Goal: Information Seeking & Learning: Learn about a topic

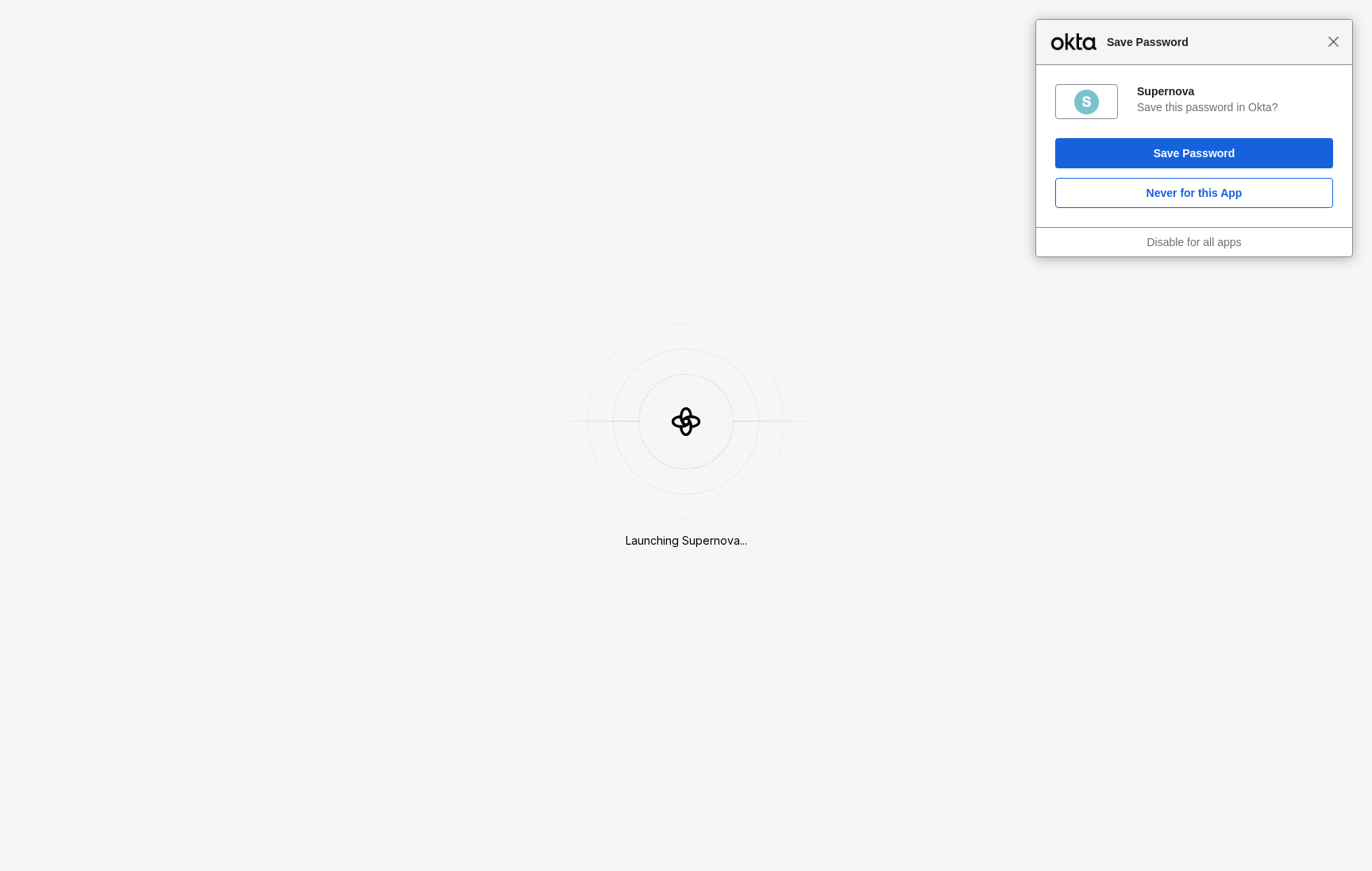
click at [1337, 44] on span "Close" at bounding box center [1333, 41] width 12 height 12
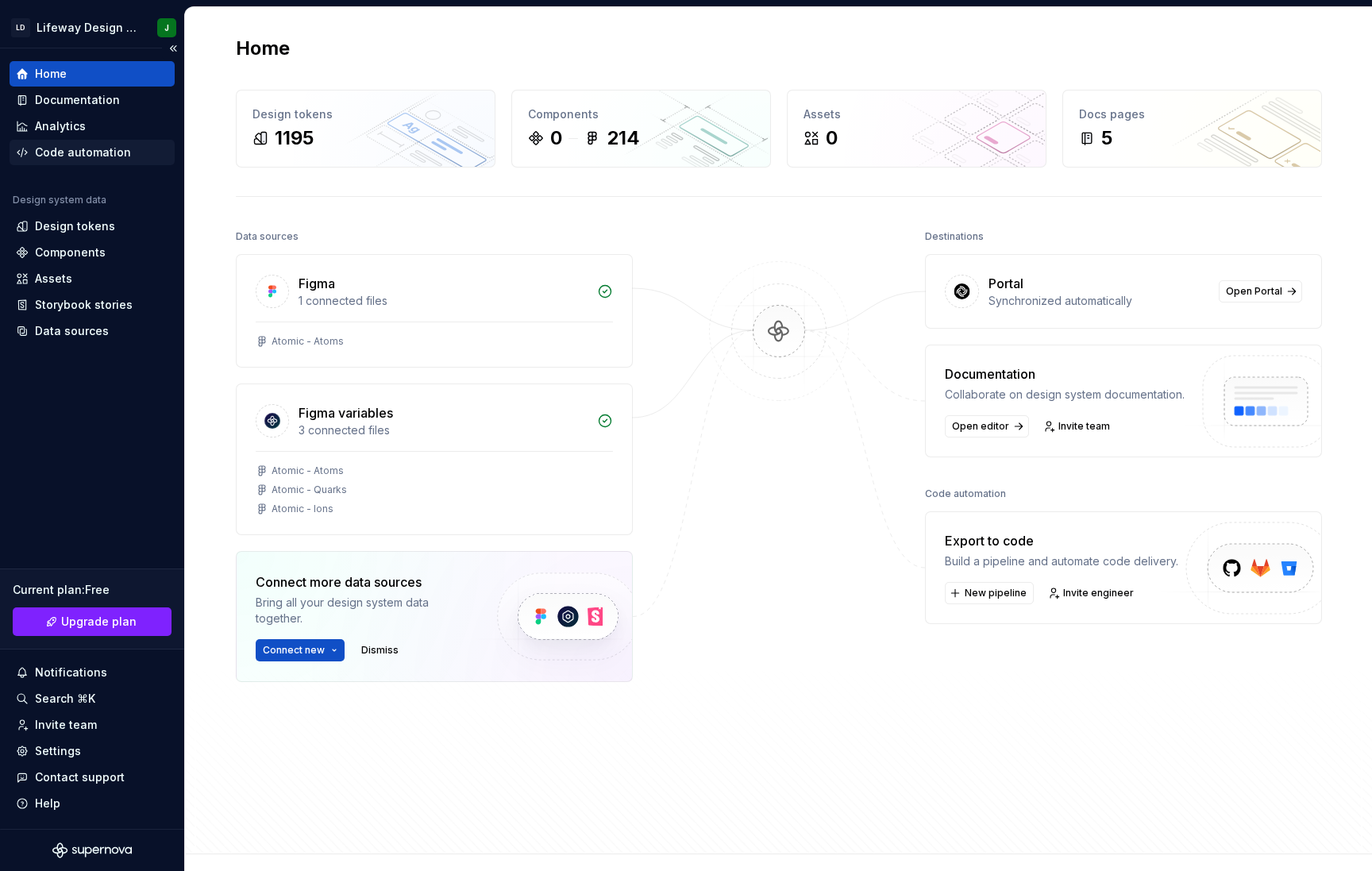
click at [100, 151] on div "Code automation" at bounding box center [83, 152] width 96 height 16
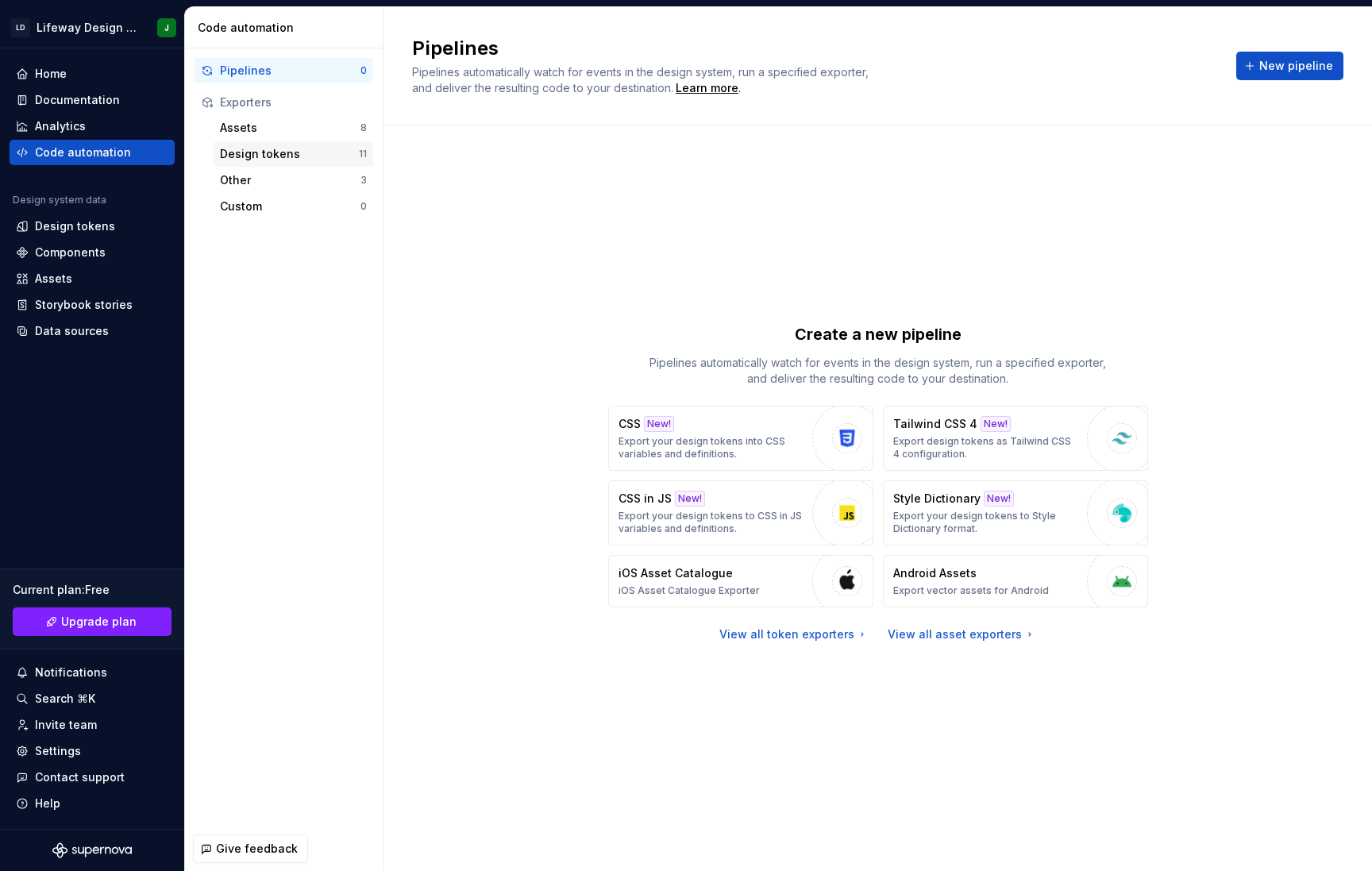
click at [266, 157] on div "Design tokens" at bounding box center [289, 154] width 139 height 16
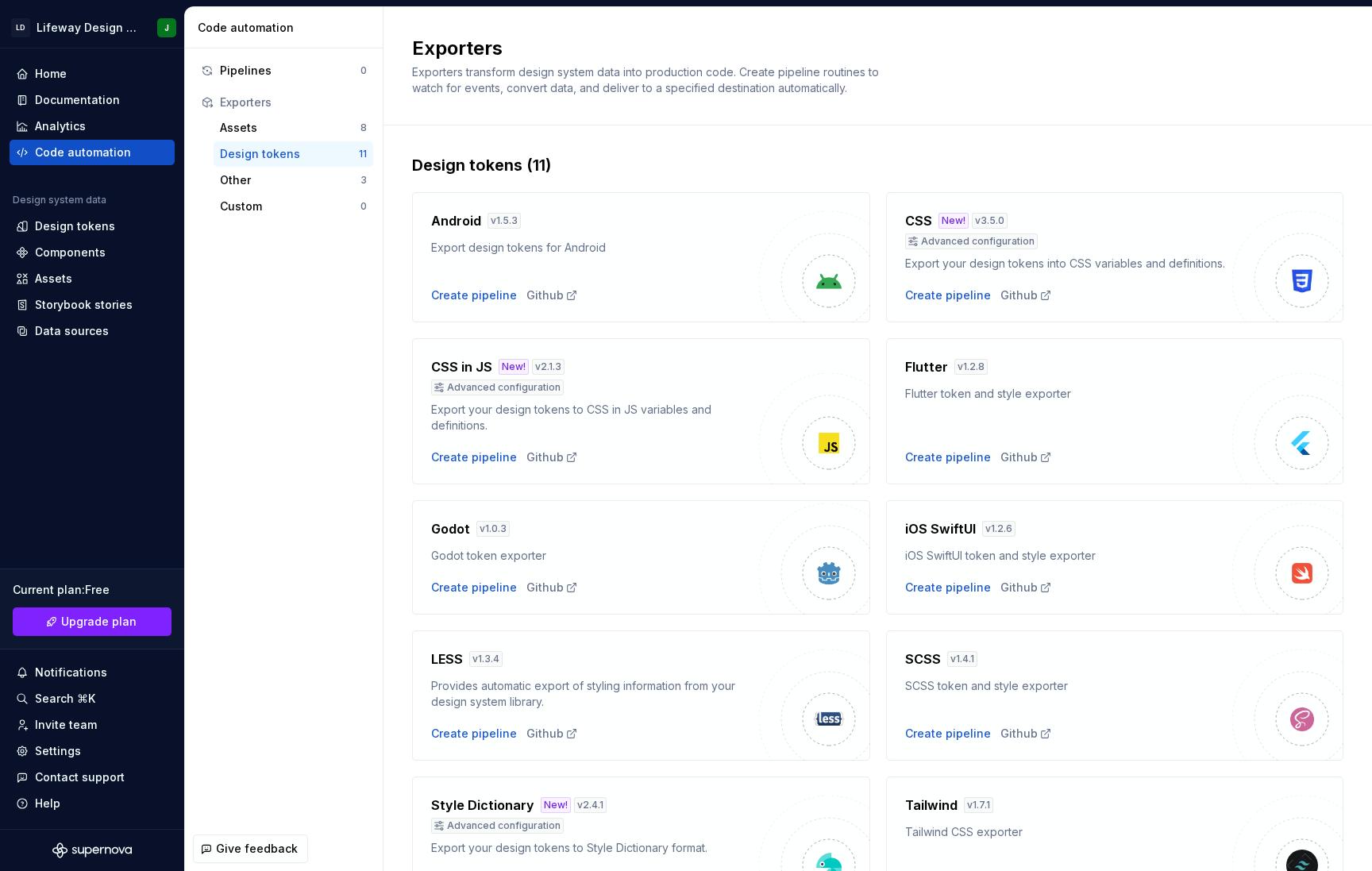
click at [692, 414] on div "Export your design tokens to CSS in JS variables and definitions." at bounding box center [595, 418] width 328 height 32
click at [542, 397] on div "CSS in JS New! v 2.1.3 Advanced configuration Export your design tokens to CSS …" at bounding box center [595, 396] width 328 height 77
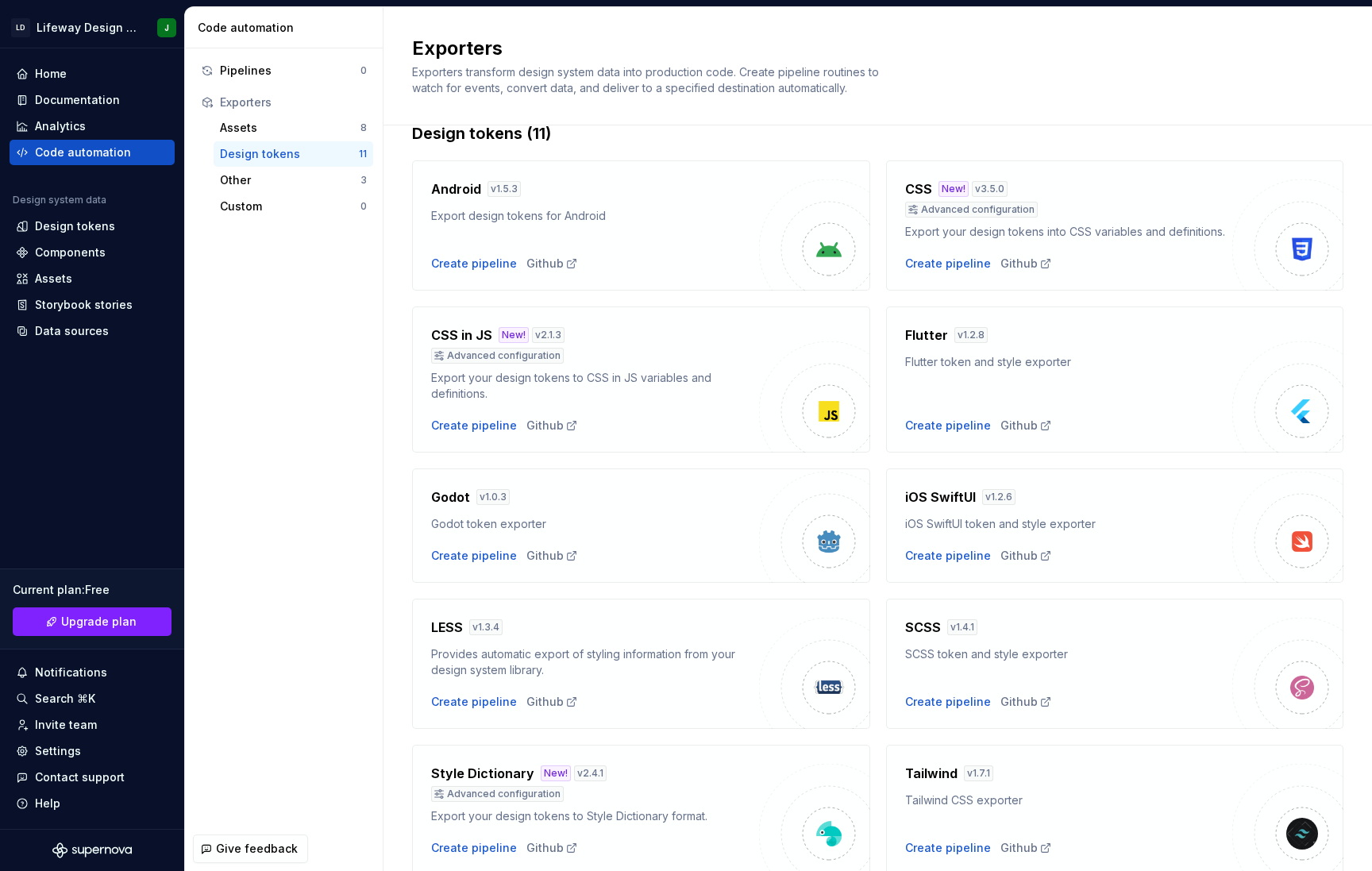
scroll to position [33, 0]
click at [301, 175] on div "Other" at bounding box center [290, 181] width 140 height 16
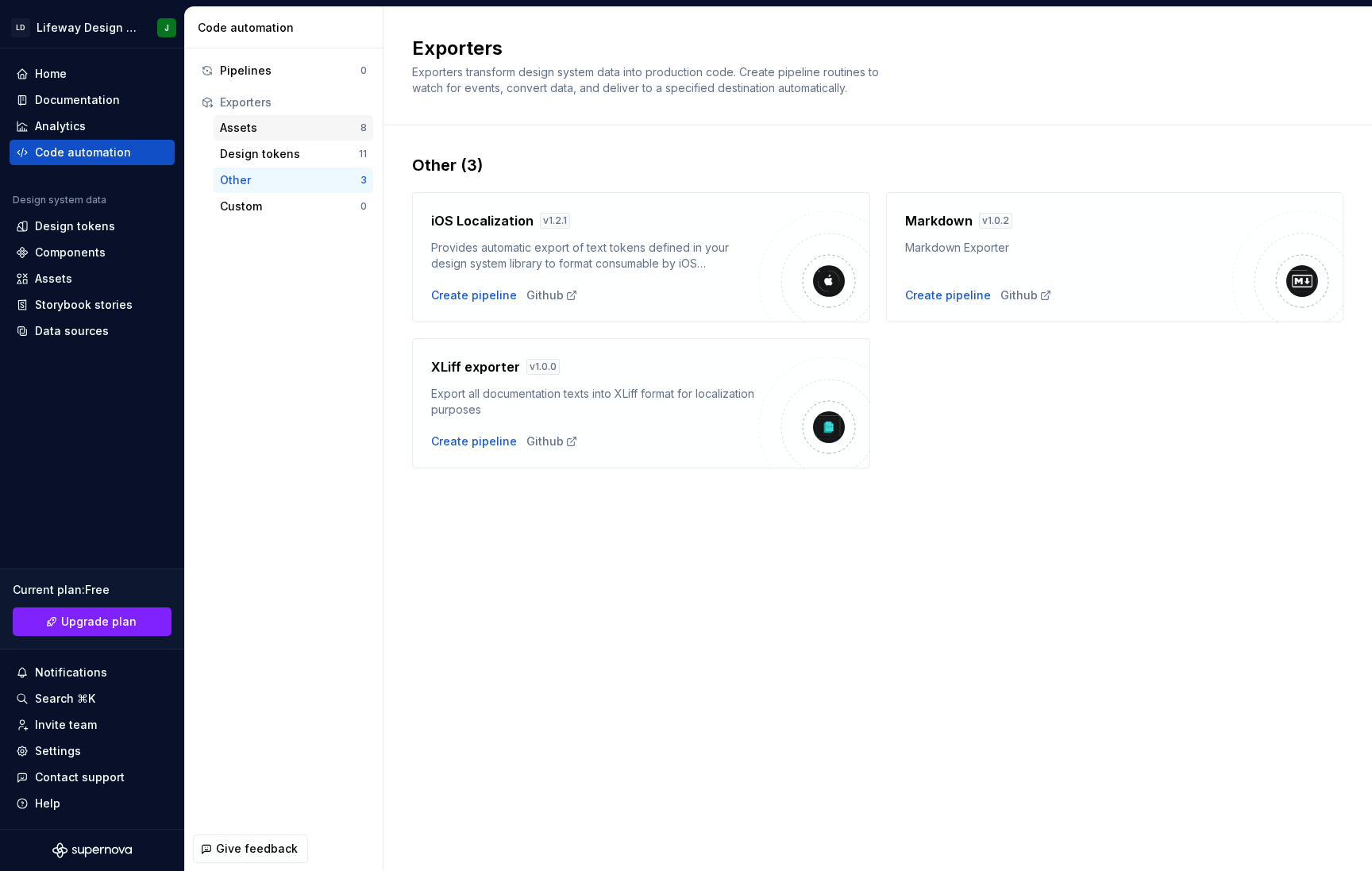
click at [325, 123] on div "Assets" at bounding box center [290, 128] width 140 height 16
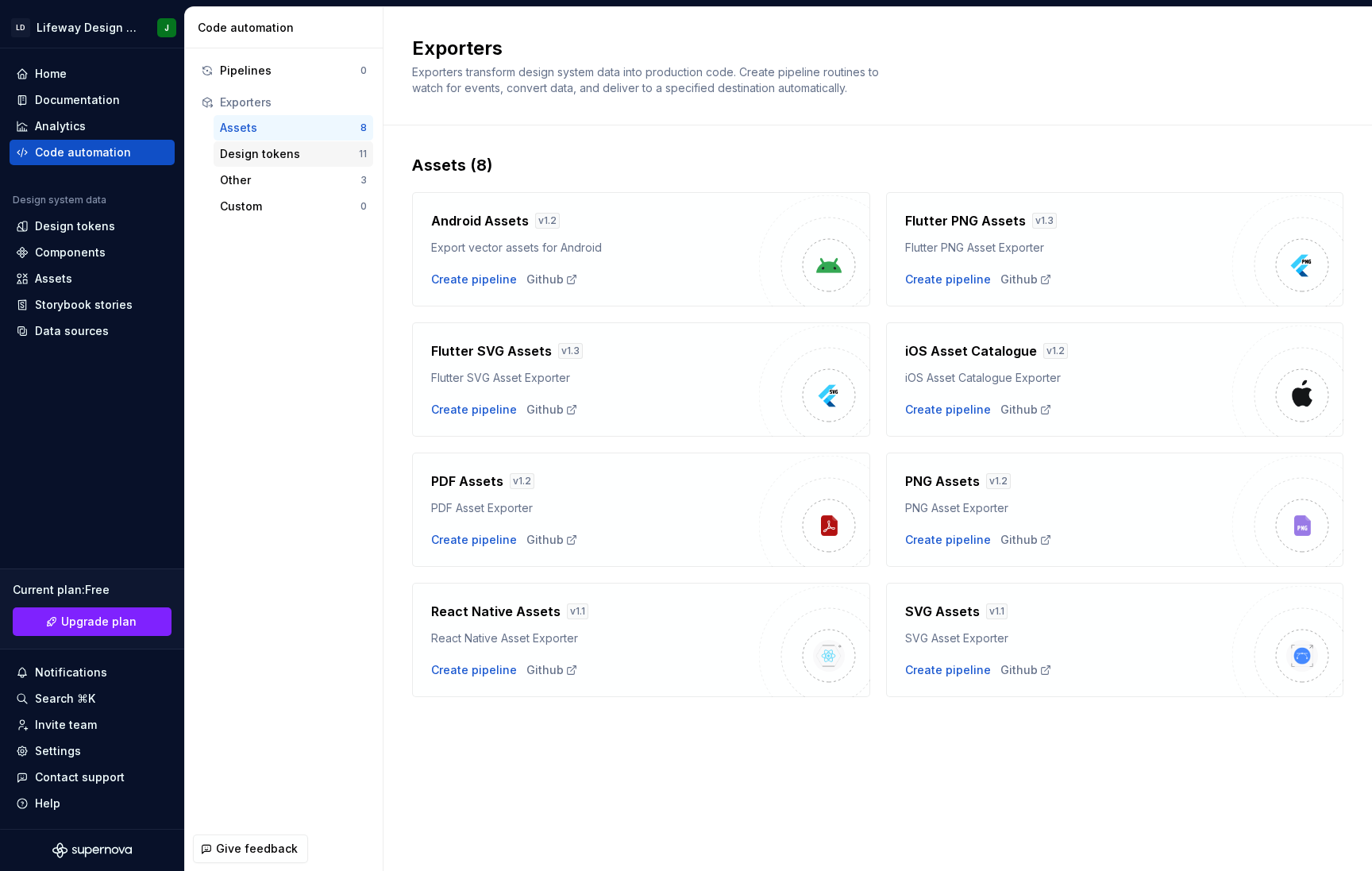
click at [323, 151] on div "Design tokens" at bounding box center [289, 154] width 139 height 16
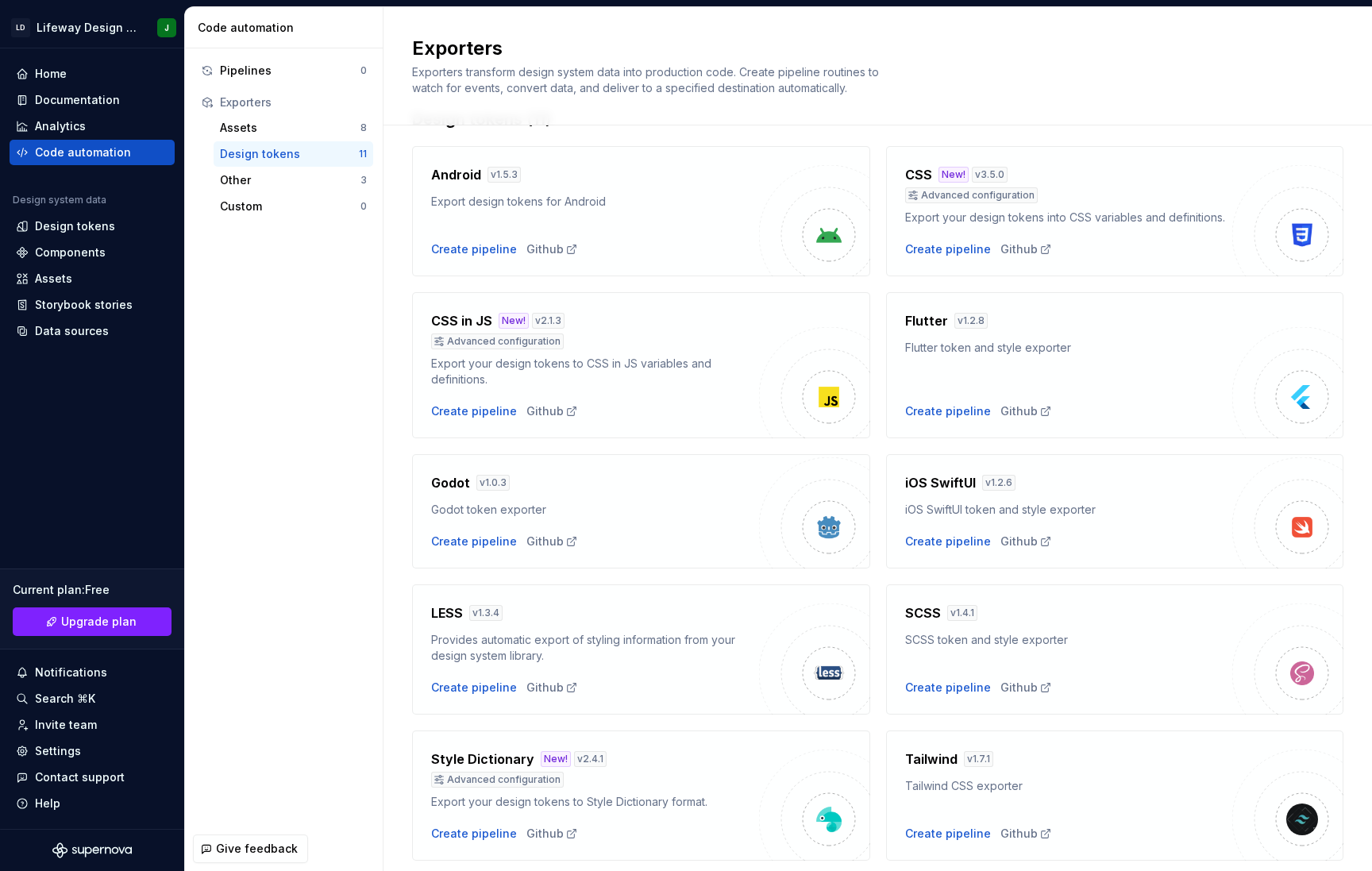
scroll to position [55, 0]
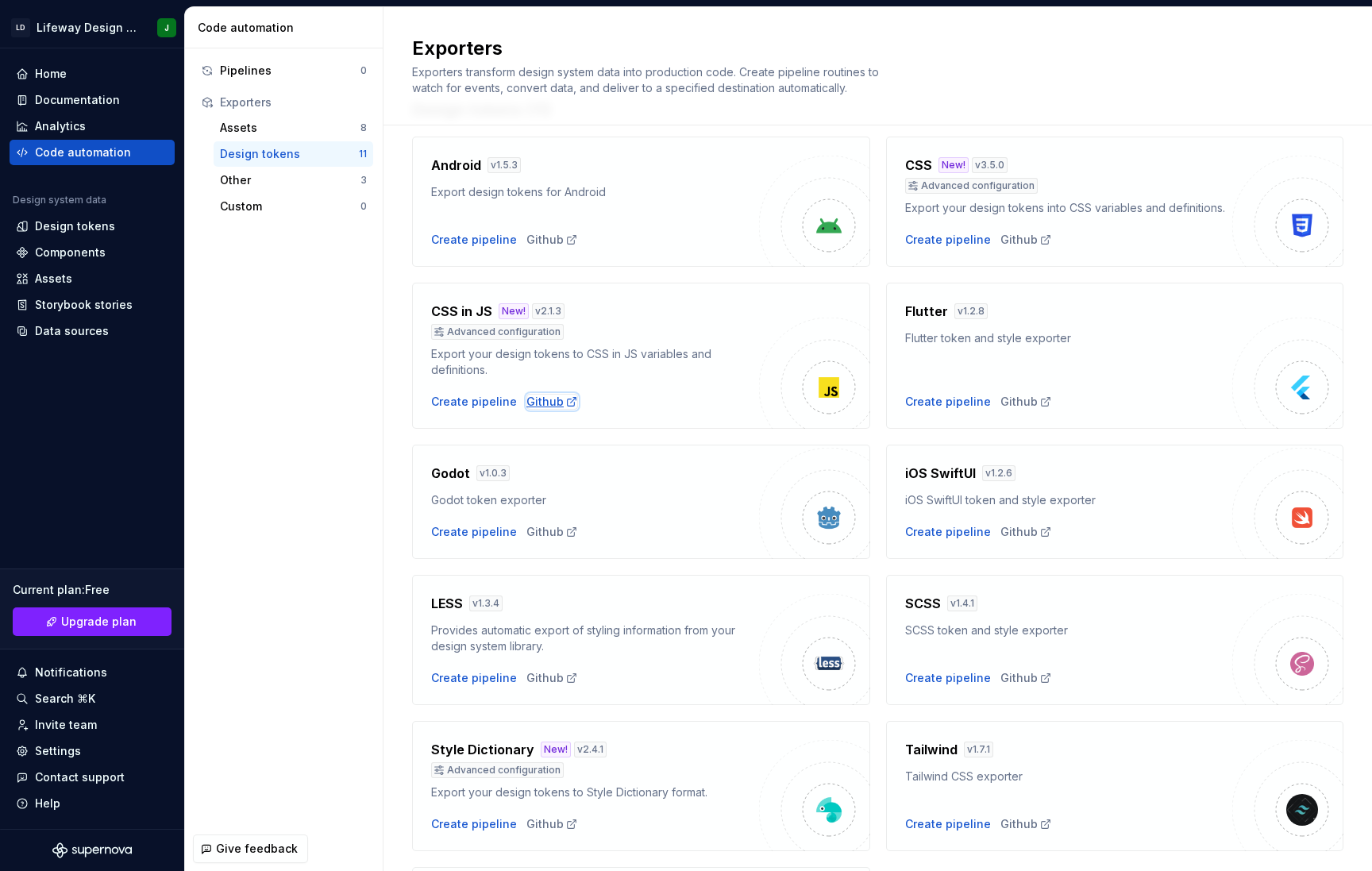
click at [537, 401] on div "Github" at bounding box center [552, 402] width 52 height 16
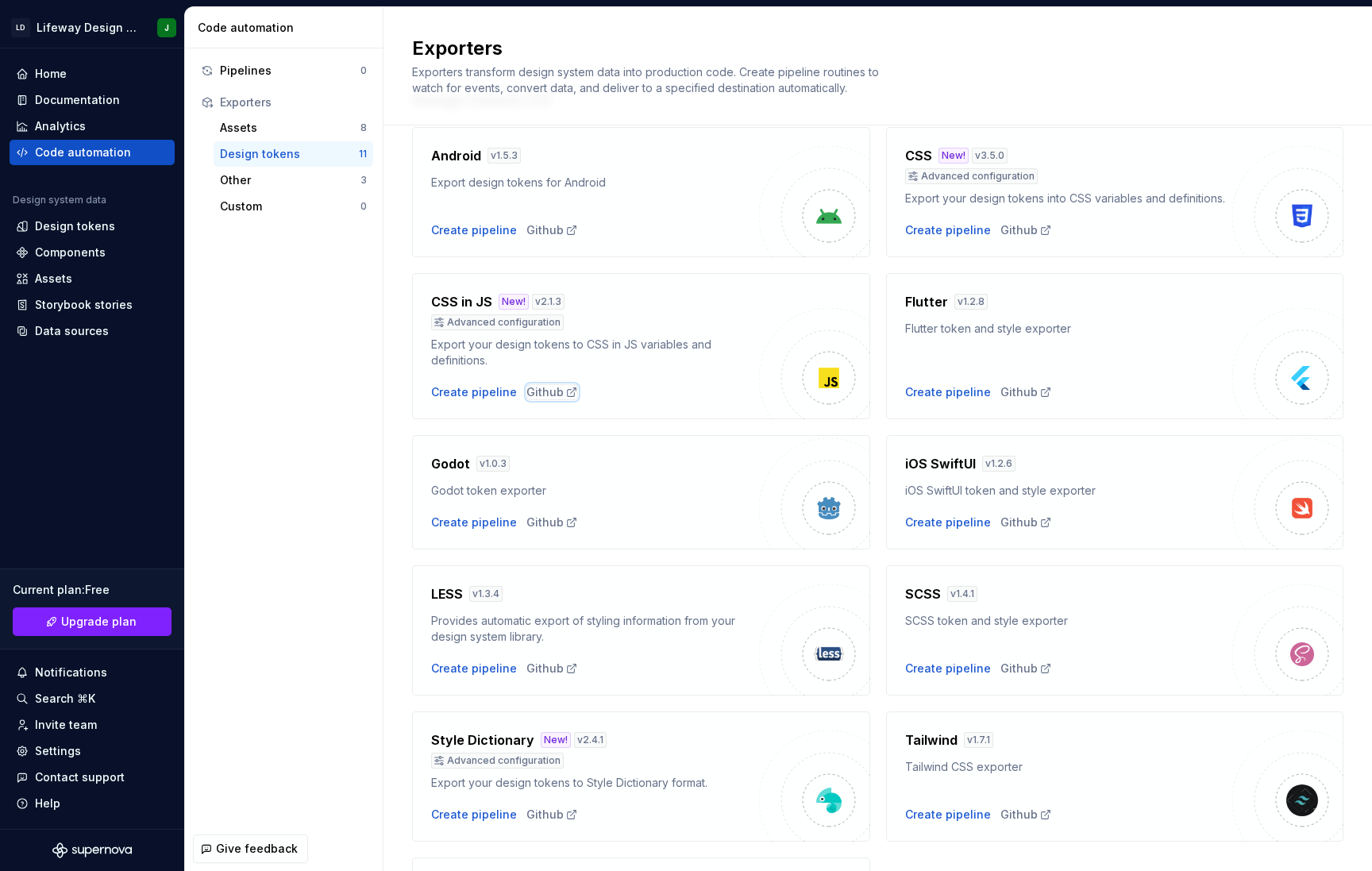
scroll to position [0, 0]
